Goal: Information Seeking & Learning: Learn about a topic

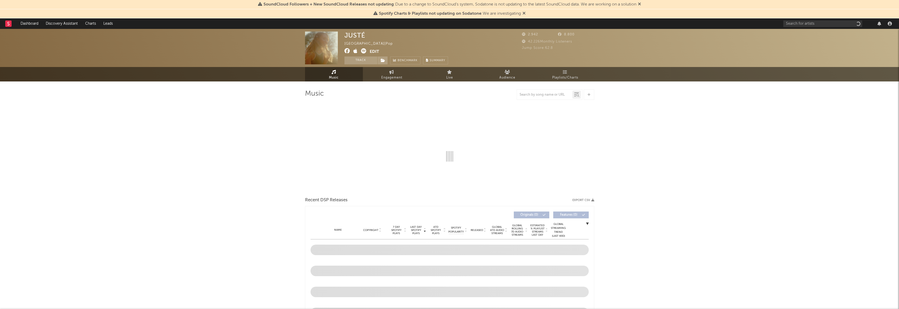
select select "1w"
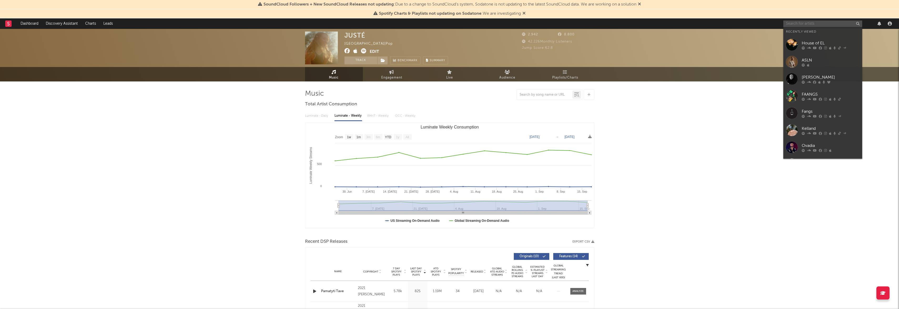
click at [840, 26] on input "text" at bounding box center [823, 24] width 79 height 7
type input "Add-us"
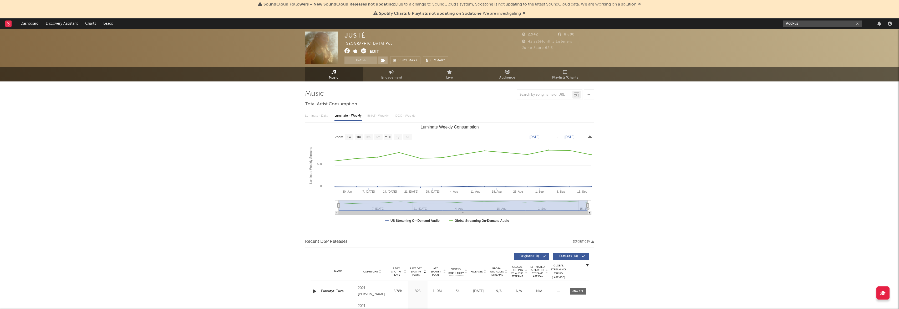
click at [828, 21] on input "Add-us" at bounding box center [823, 24] width 79 height 7
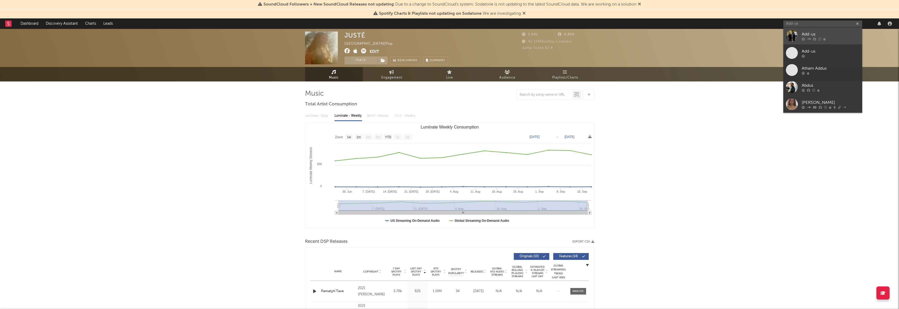
click at [807, 38] on icon at bounding box center [809, 38] width 4 height 3
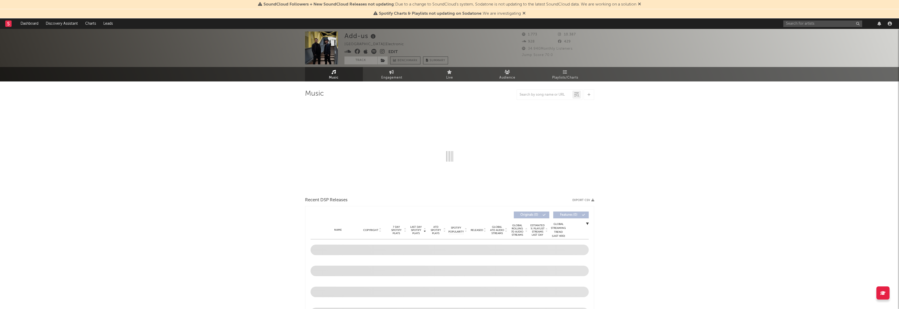
select select "1w"
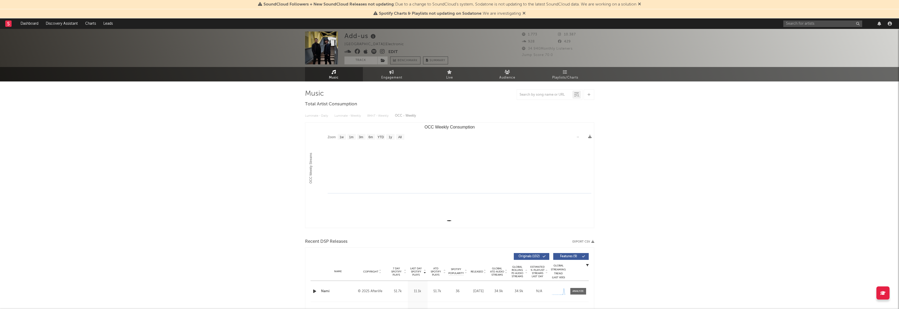
click at [375, 51] on icon at bounding box center [373, 51] width 5 height 5
click at [460, 51] on div "Add-us [GEOGRAPHIC_DATA] | Electronic Edit Track Benchmark Summary" at bounding box center [430, 48] width 171 height 33
click at [805, 19] on div at bounding box center [839, 23] width 110 height 11
click at [811, 23] on input "text" at bounding box center [823, 24] width 79 height 7
type input "[PERSON_NAME]"
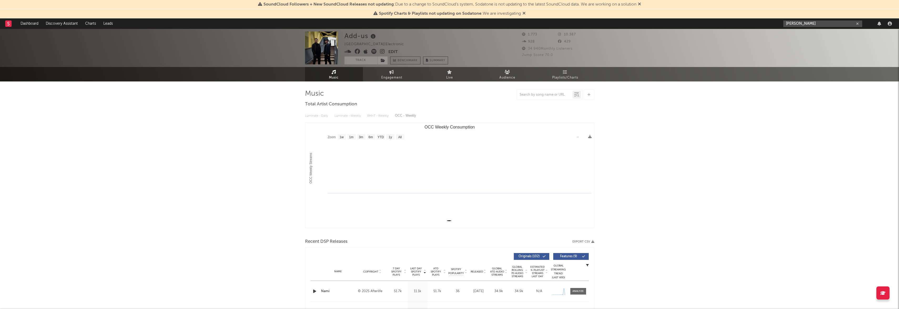
click at [814, 25] on input "[PERSON_NAME]" at bounding box center [823, 24] width 79 height 7
click at [812, 33] on div "[PERSON_NAME]" at bounding box center [831, 34] width 58 height 6
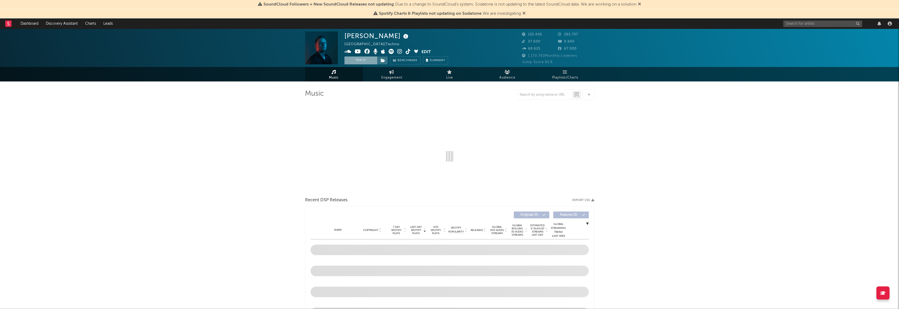
select select "6m"
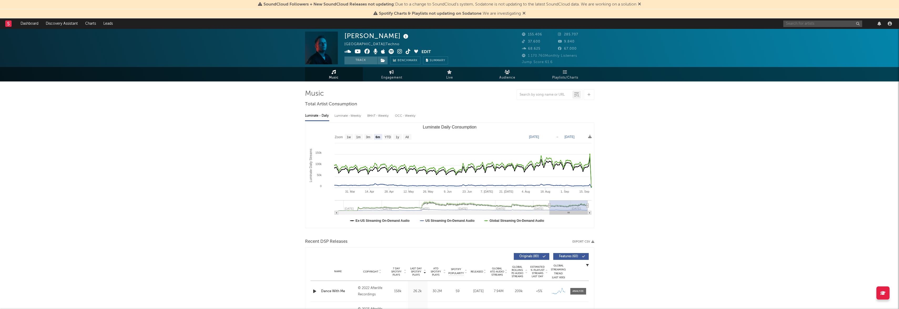
click at [842, 23] on input "text" at bounding box center [823, 24] width 79 height 7
type input "[PERSON_NAME]"
click at [817, 35] on div "[PERSON_NAME]" at bounding box center [831, 34] width 58 height 6
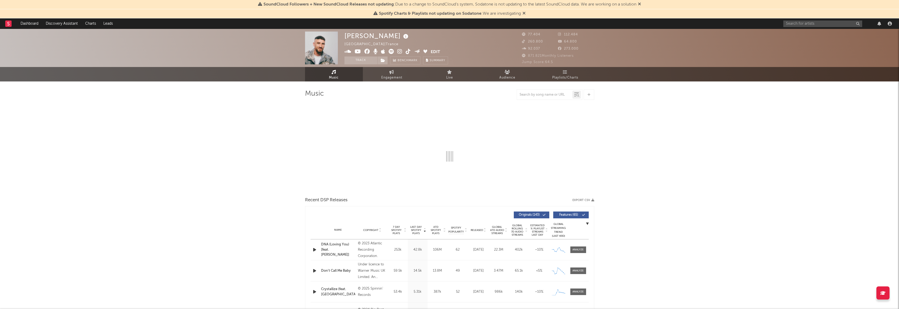
select select "6m"
